Goal: Entertainment & Leisure: Consume media (video, audio)

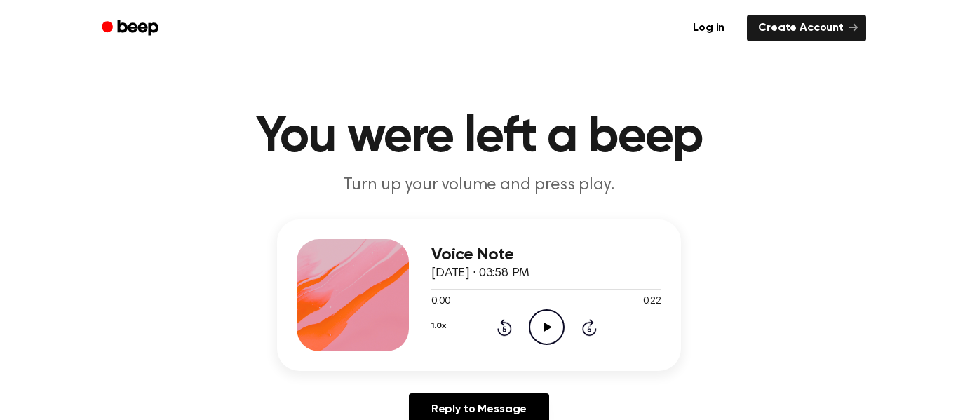
click at [556, 337] on icon "Play Audio" at bounding box center [547, 327] width 36 height 36
click at [504, 329] on icon at bounding box center [504, 329] width 4 height 6
click at [491, 345] on div "1.0x Rewind 5 seconds Pause Audio Skip 5 seconds" at bounding box center [546, 327] width 230 height 36
click at [534, 318] on icon "Pause Audio" at bounding box center [547, 327] width 36 height 36
click at [509, 335] on icon "Rewind 5 seconds" at bounding box center [504, 327] width 15 height 18
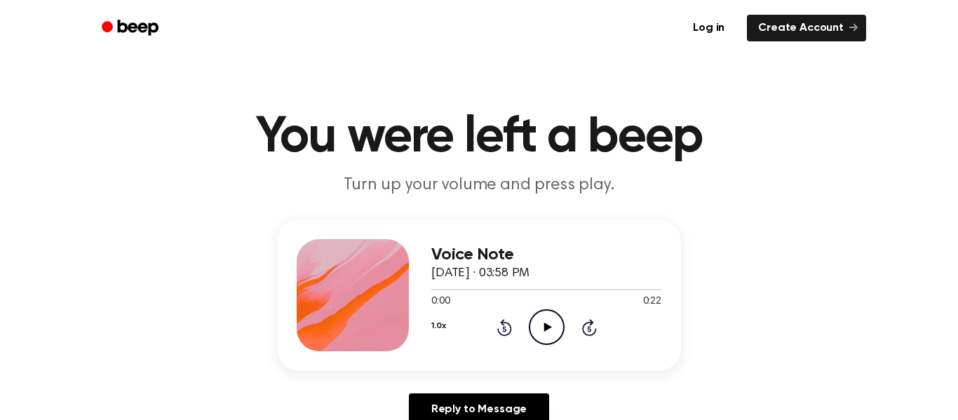
click at [535, 331] on icon "Play Audio" at bounding box center [547, 327] width 36 height 36
click at [542, 339] on icon "Pause Audio" at bounding box center [547, 327] width 36 height 36
click at [504, 329] on icon at bounding box center [504, 329] width 4 height 6
click at [504, 347] on div "Voice Note [DATE] · 03:58 PM 0:00 0:22 Your browser does not support the [objec…" at bounding box center [546, 295] width 230 height 112
click at [556, 333] on icon "Play Audio" at bounding box center [547, 327] width 36 height 36
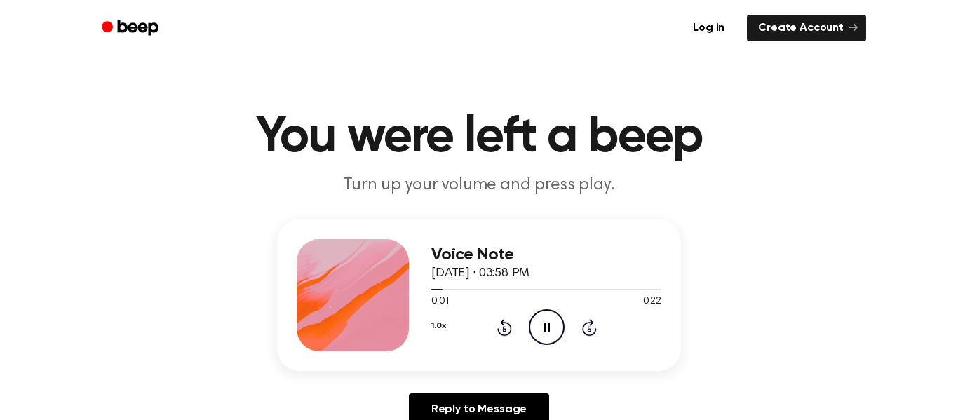
click at [552, 315] on icon "Pause Audio" at bounding box center [547, 327] width 36 height 36
click at [545, 319] on icon "Play Audio" at bounding box center [547, 327] width 36 height 36
click at [553, 330] on icon "Pause Audio" at bounding box center [547, 327] width 36 height 36
click at [550, 328] on icon at bounding box center [548, 327] width 8 height 9
click at [541, 326] on icon "Pause Audio" at bounding box center [547, 327] width 36 height 36
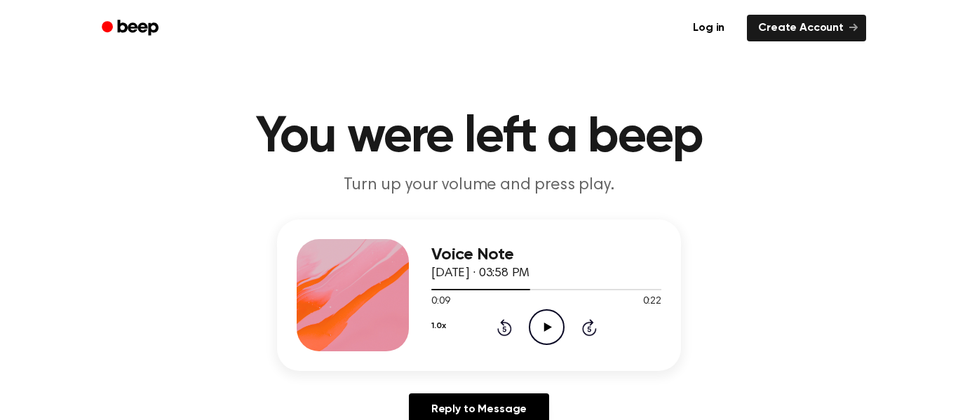
click at [92, 328] on div "Voice Note [DATE] · 03:58 PM 0:09 0:22 Your browser does not support the [objec…" at bounding box center [479, 328] width 924 height 217
click at [504, 329] on icon at bounding box center [504, 329] width 4 height 6
click at [497, 325] on icon "Rewind 5 seconds" at bounding box center [504, 327] width 15 height 18
click at [502, 334] on icon "Rewind 5 seconds" at bounding box center [504, 327] width 15 height 18
click at [499, 321] on icon "Rewind 5 seconds" at bounding box center [504, 327] width 15 height 18
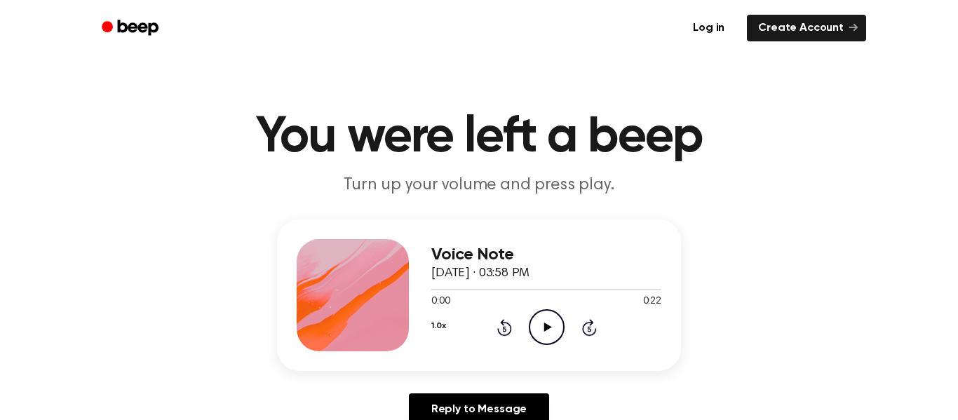
click at [544, 330] on icon "Play Audio" at bounding box center [547, 327] width 36 height 36
click at [541, 335] on icon "Pause Audio" at bounding box center [547, 327] width 36 height 36
click at [504, 329] on icon at bounding box center [504, 329] width 4 height 6
click at [535, 316] on icon "Play Audio" at bounding box center [547, 327] width 36 height 36
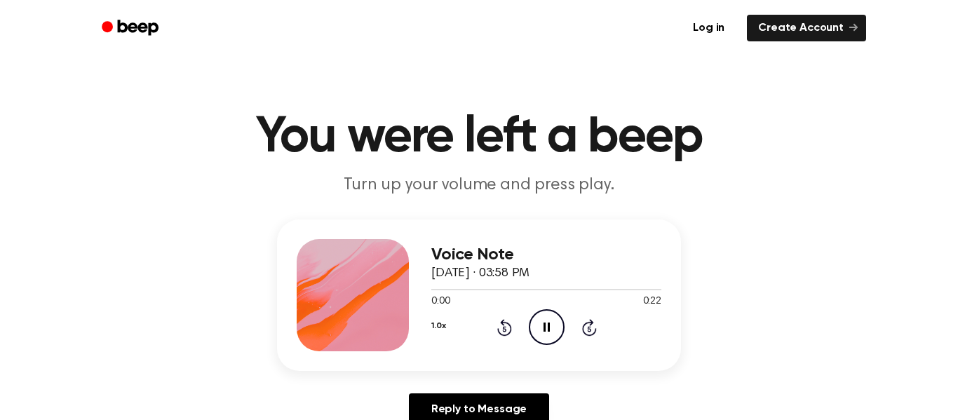
click at [539, 333] on icon "Pause Audio" at bounding box center [547, 327] width 36 height 36
click at [531, 326] on icon "Play Audio" at bounding box center [547, 327] width 36 height 36
click at [549, 325] on icon at bounding box center [547, 327] width 6 height 9
click at [504, 329] on icon at bounding box center [504, 329] width 4 height 6
click at [532, 341] on icon "Play Audio" at bounding box center [547, 327] width 36 height 36
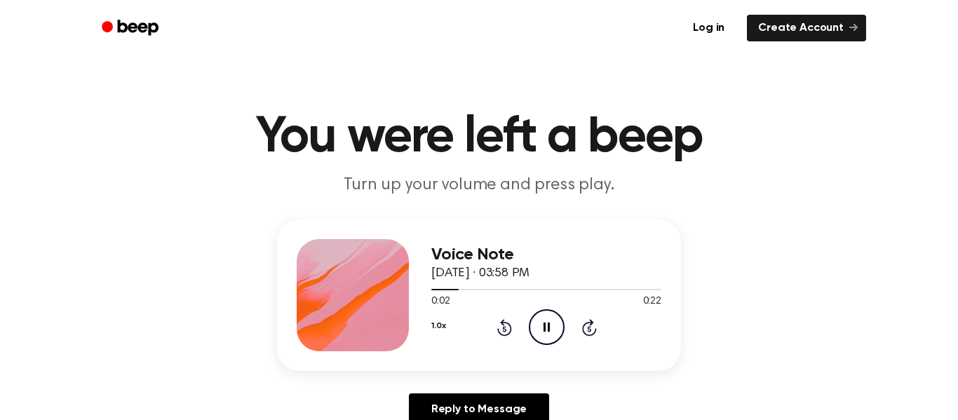
click at [546, 318] on icon "Pause Audio" at bounding box center [547, 327] width 36 height 36
click at [537, 312] on icon "Play Audio" at bounding box center [547, 327] width 36 height 36
click at [506, 330] on icon at bounding box center [504, 329] width 4 height 6
click at [504, 329] on icon at bounding box center [504, 329] width 4 height 6
click at [541, 307] on div "0:01 0:22" at bounding box center [546, 302] width 230 height 15
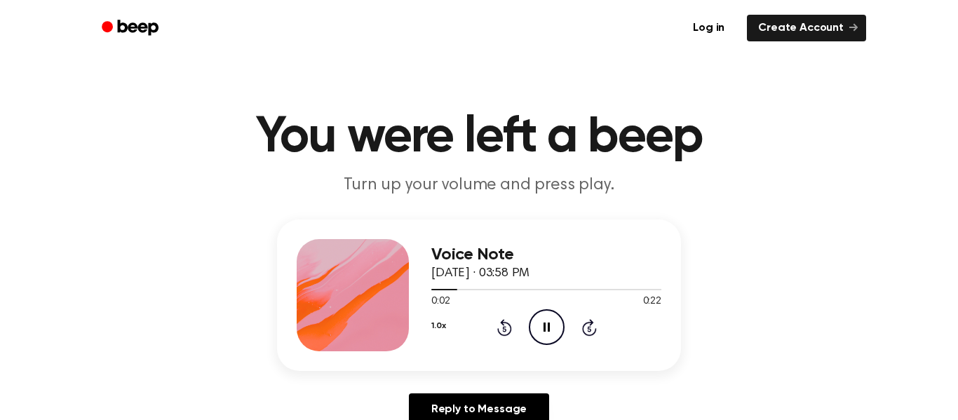
click at [553, 325] on icon "Pause Audio" at bounding box center [547, 327] width 36 height 36
click at [553, 321] on icon "Play Audio" at bounding box center [547, 327] width 36 height 36
click at [545, 325] on icon at bounding box center [547, 327] width 6 height 9
click at [546, 343] on icon "Play Audio" at bounding box center [547, 327] width 36 height 36
click at [556, 330] on icon "Pause Audio" at bounding box center [547, 327] width 36 height 36
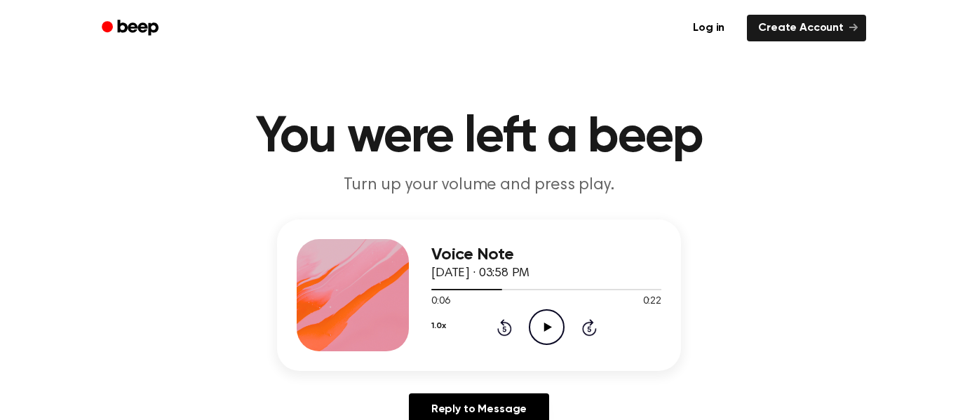
click at [497, 331] on icon at bounding box center [504, 327] width 15 height 17
click at [551, 344] on circle at bounding box center [547, 327] width 34 height 34
click at [545, 325] on icon at bounding box center [547, 327] width 6 height 9
click at [539, 323] on icon "Play Audio" at bounding box center [547, 327] width 36 height 36
click at [564, 305] on div "0:07 0:22" at bounding box center [546, 302] width 230 height 15
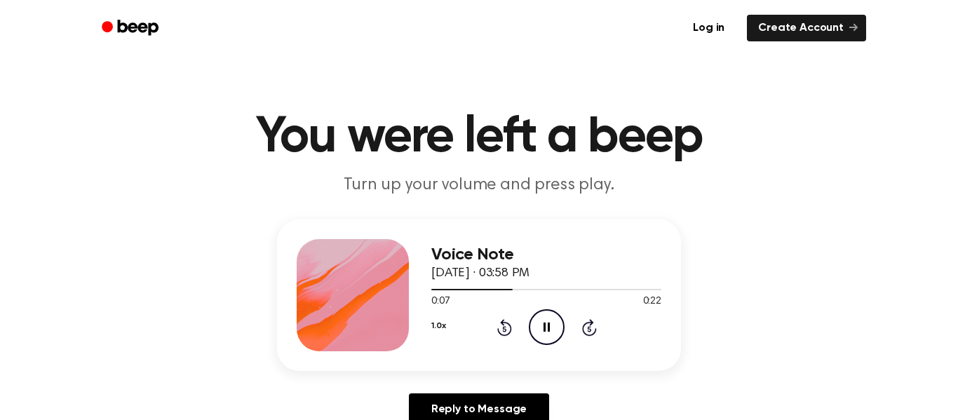
click at [544, 332] on icon at bounding box center [547, 327] width 6 height 9
click at [504, 335] on icon at bounding box center [504, 327] width 15 height 17
click at [506, 335] on icon at bounding box center [504, 327] width 15 height 17
click at [504, 329] on icon at bounding box center [504, 329] width 4 height 6
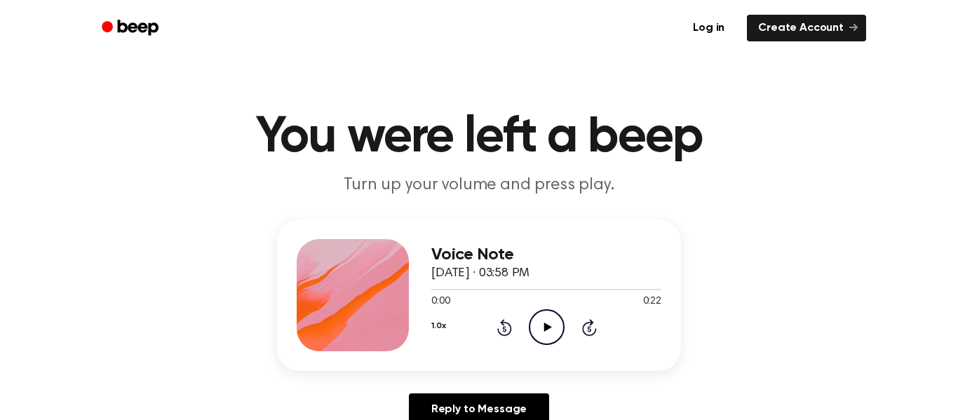
click at [534, 330] on icon "Play Audio" at bounding box center [547, 327] width 36 height 36
click at [546, 320] on icon "Pause Audio" at bounding box center [547, 327] width 36 height 36
click at [553, 318] on icon "Play Audio" at bounding box center [547, 327] width 36 height 36
click at [553, 315] on icon "Pause Audio" at bounding box center [547, 327] width 36 height 36
click at [551, 316] on icon "Play Audio" at bounding box center [547, 327] width 36 height 36
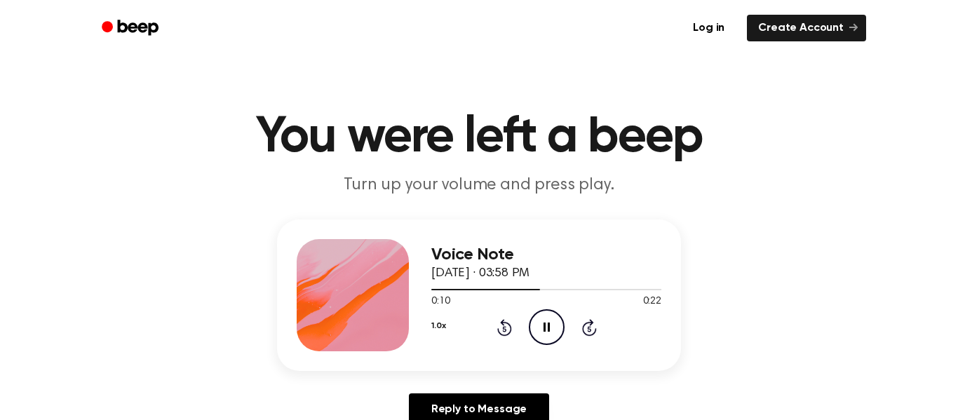
click at [553, 313] on icon "Pause Audio" at bounding box center [547, 327] width 36 height 36
click at [78, 331] on div "Voice Note [DATE] · 03:58 PM 0:19 0:22 Your browser does not support the [objec…" at bounding box center [479, 328] width 924 height 217
click at [33, 290] on div "Voice Note [DATE] · 03:58 PM 0:19 0:22 Your browser does not support the [objec…" at bounding box center [479, 328] width 924 height 217
click at [504, 329] on icon at bounding box center [504, 329] width 4 height 6
click at [554, 333] on icon "Play Audio" at bounding box center [547, 327] width 36 height 36
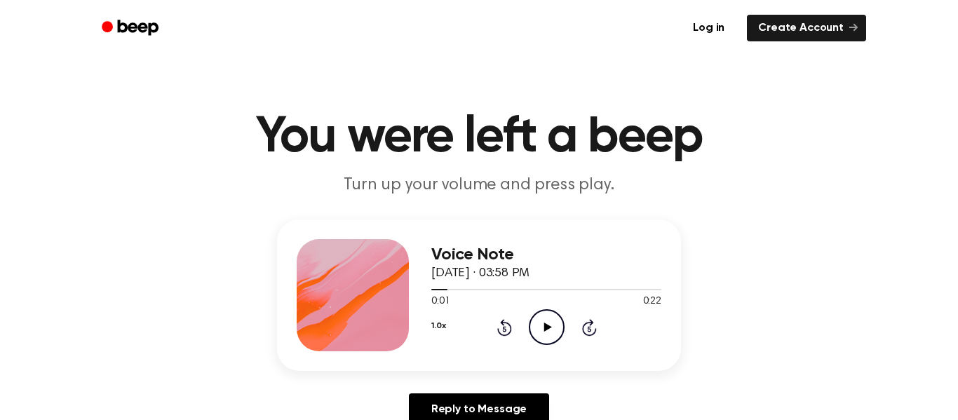
click at [103, 285] on div "Voice Note [DATE] · 03:58 PM 0:01 0:22 Your browser does not support the [objec…" at bounding box center [479, 328] width 924 height 217
click at [589, 329] on icon at bounding box center [589, 329] width 4 height 6
click at [588, 328] on icon at bounding box center [589, 329] width 4 height 6
click at [590, 334] on icon "Skip 5 seconds" at bounding box center [588, 327] width 15 height 18
click at [589, 334] on icon "Skip 5 seconds" at bounding box center [588, 327] width 15 height 18
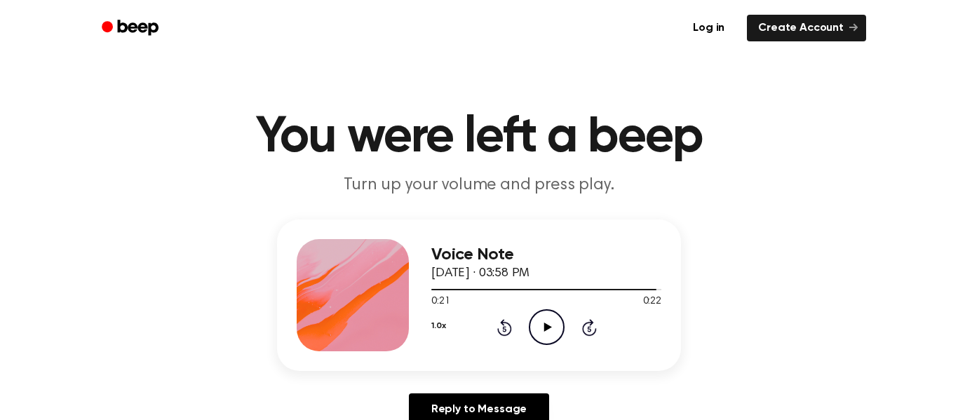
click at [551, 330] on icon "Play Audio" at bounding box center [547, 327] width 36 height 36
click at [553, 333] on icon "Play Audio" at bounding box center [547, 327] width 36 height 36
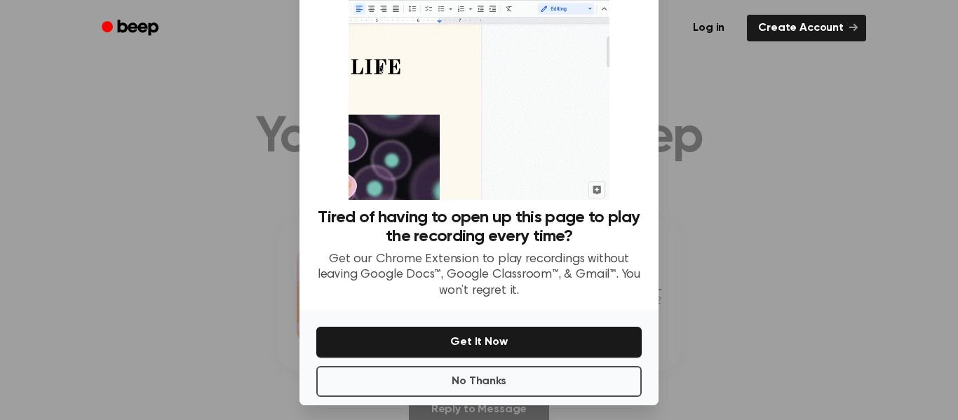
scroll to position [74, 0]
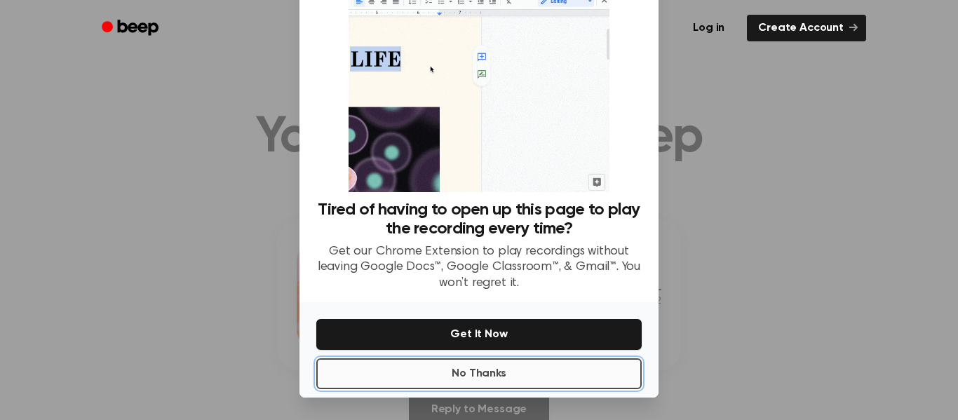
click at [534, 372] on button "No Thanks" at bounding box center [478, 373] width 325 height 31
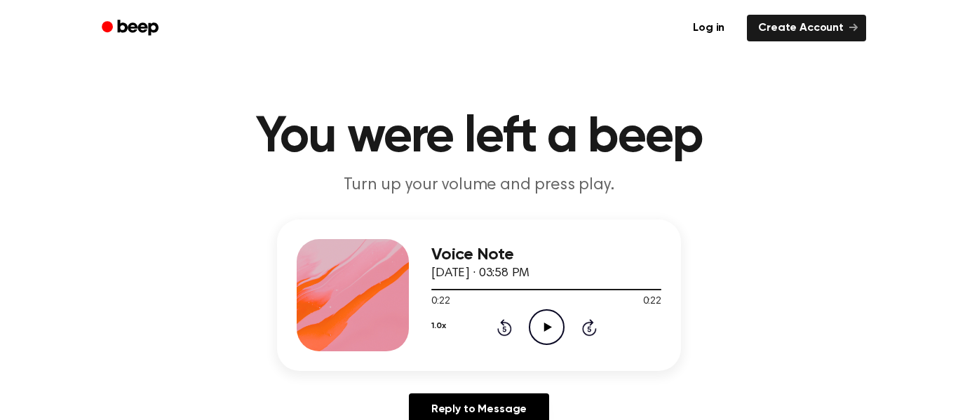
click at [504, 329] on icon at bounding box center [504, 329] width 4 height 6
click at [589, 329] on icon at bounding box center [589, 329] width 4 height 6
click at [545, 329] on icon at bounding box center [548, 327] width 8 height 9
